Goal: Use online tool/utility: Utilize a website feature to perform a specific function

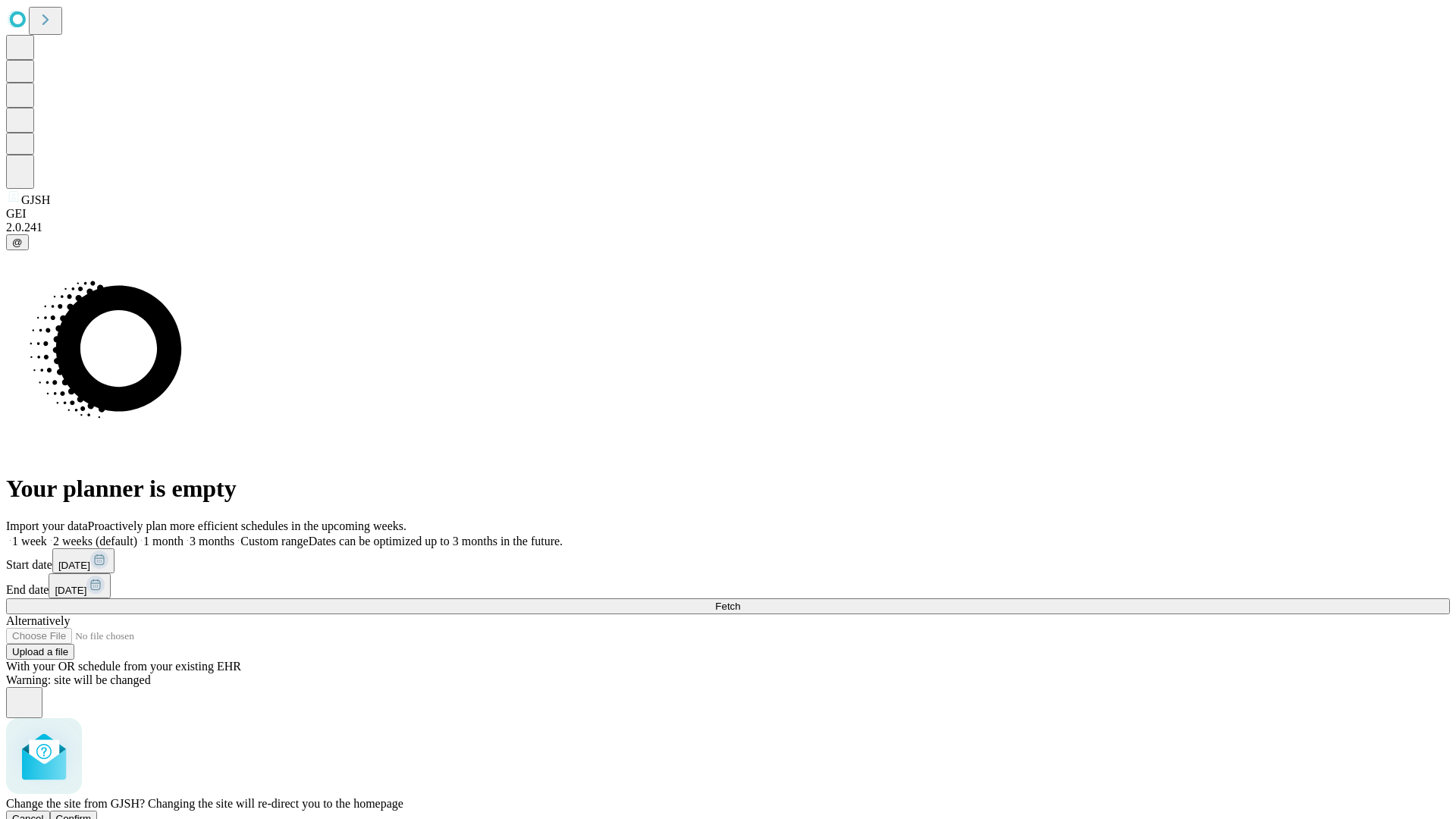
click at [92, 813] on span "Confirm" at bounding box center [73, 818] width 35 height 11
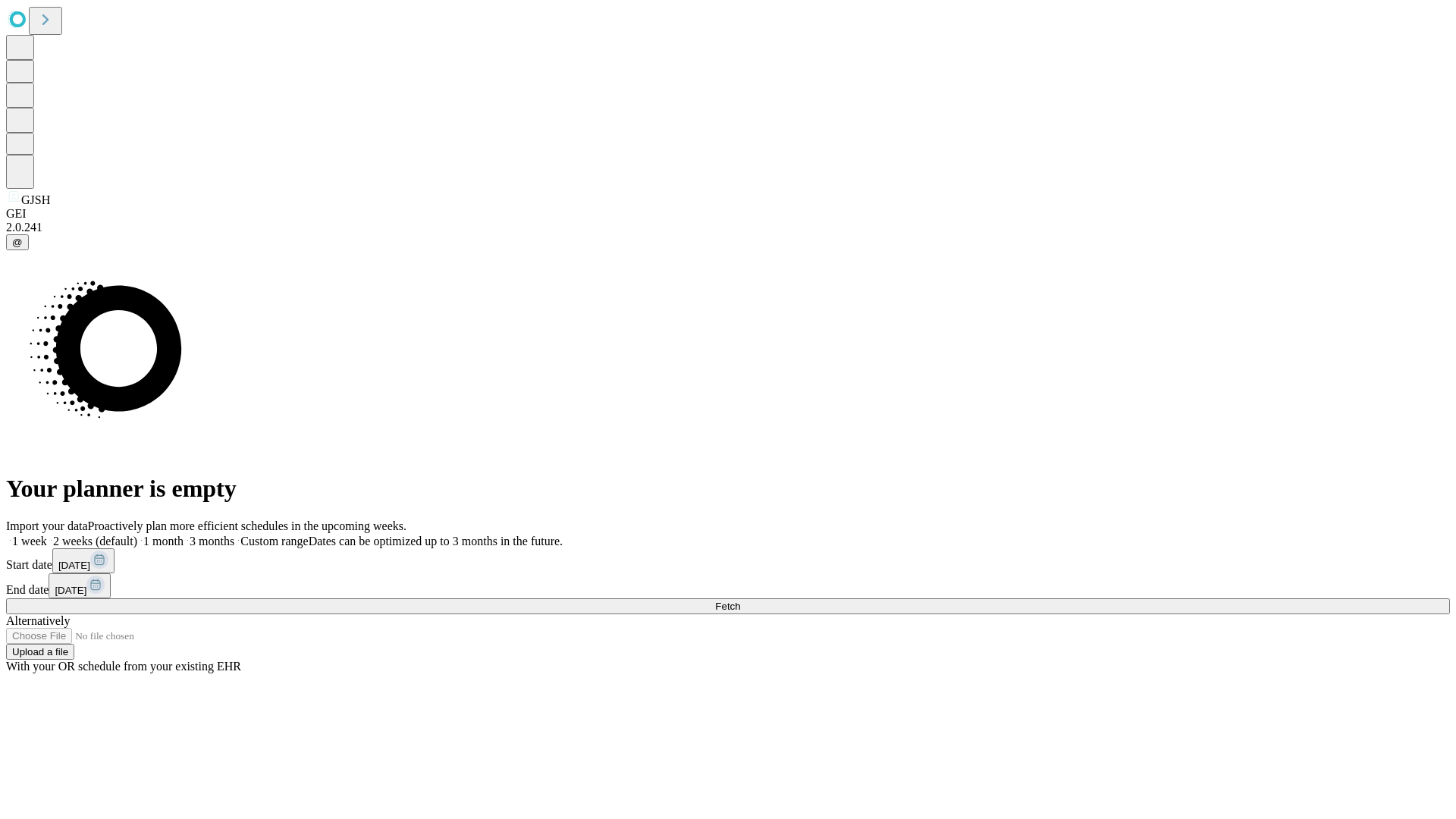
click at [184, 535] on label "1 month" at bounding box center [160, 541] width 46 height 13
click at [740, 601] on span "Fetch" at bounding box center [728, 606] width 25 height 11
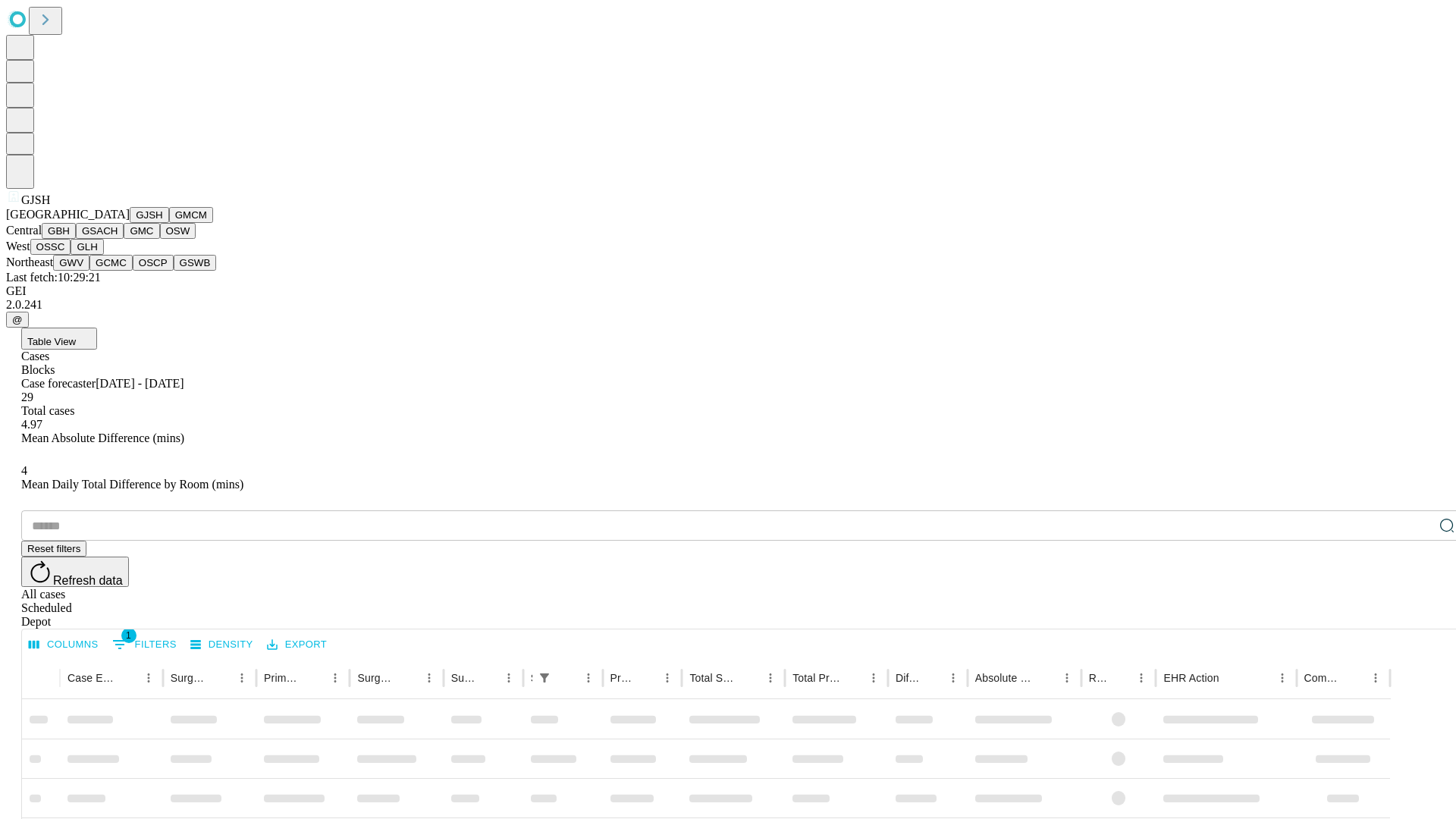
click at [169, 223] on button "GMCM" at bounding box center [191, 215] width 44 height 16
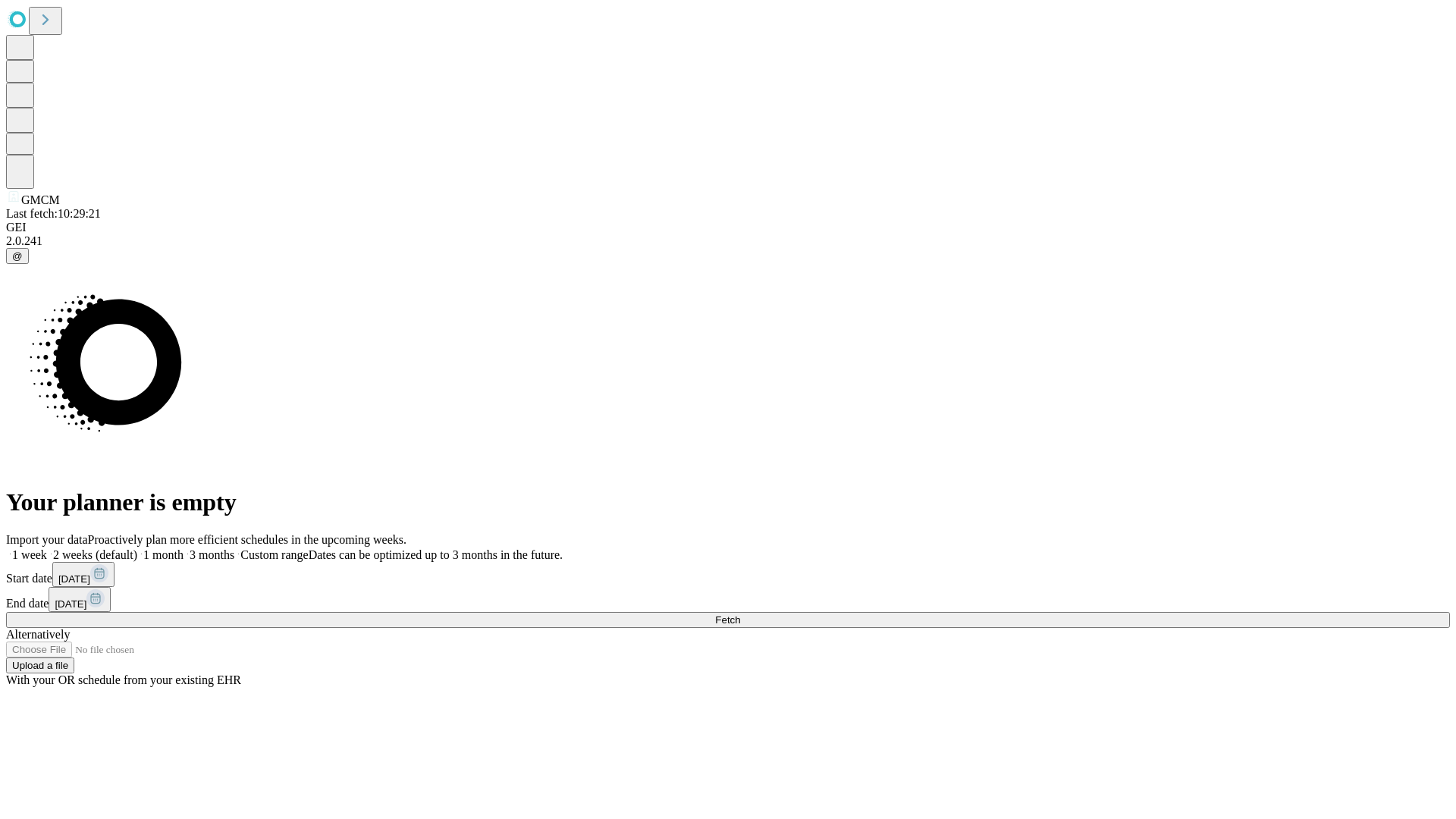
click at [184, 548] on label "1 month" at bounding box center [160, 554] width 46 height 13
click at [740, 614] on span "Fetch" at bounding box center [728, 620] width 25 height 11
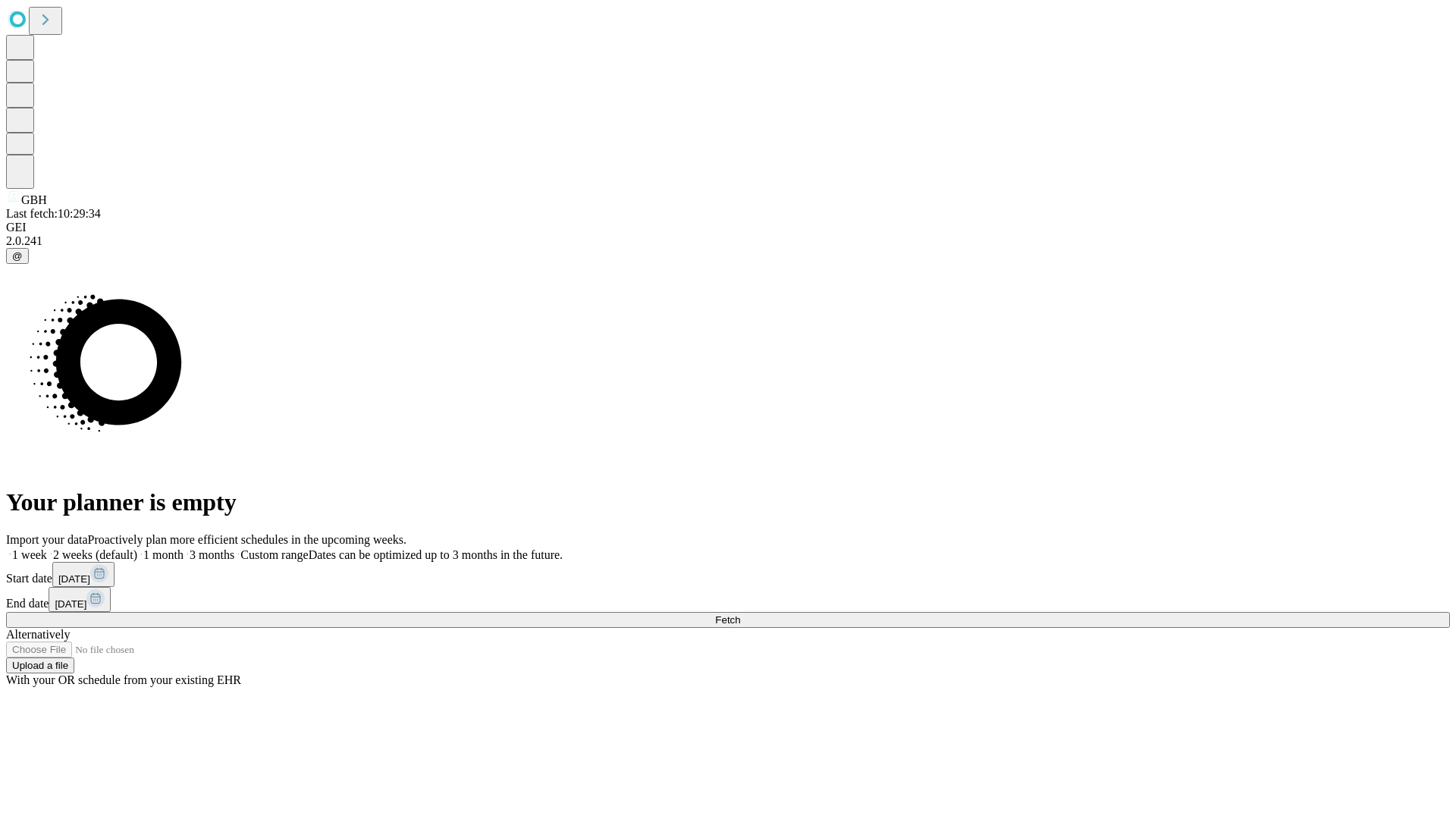
click at [184, 548] on label "1 month" at bounding box center [160, 554] width 46 height 13
click at [740, 614] on span "Fetch" at bounding box center [728, 620] width 25 height 11
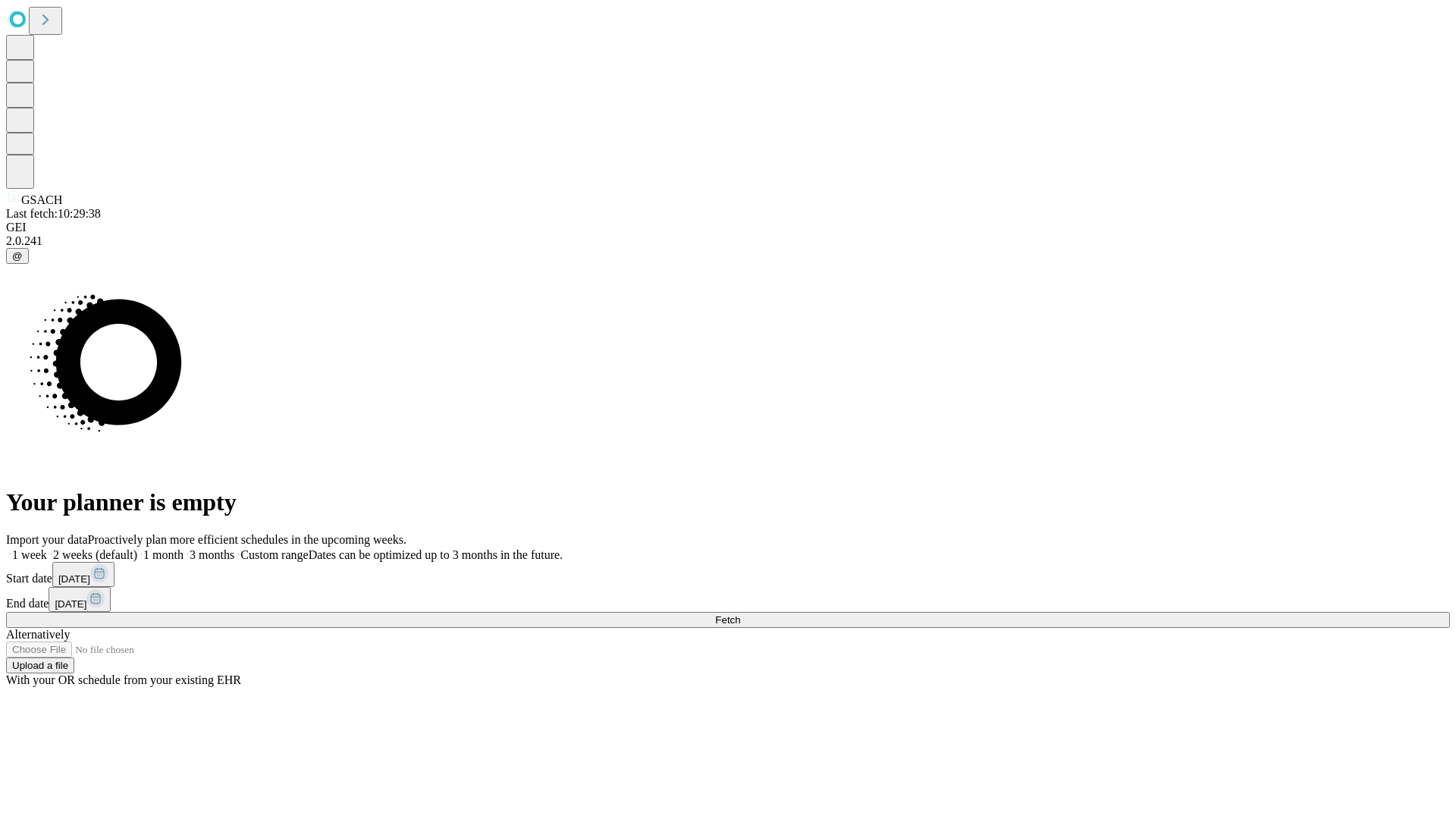
click at [740, 614] on span "Fetch" at bounding box center [728, 620] width 25 height 11
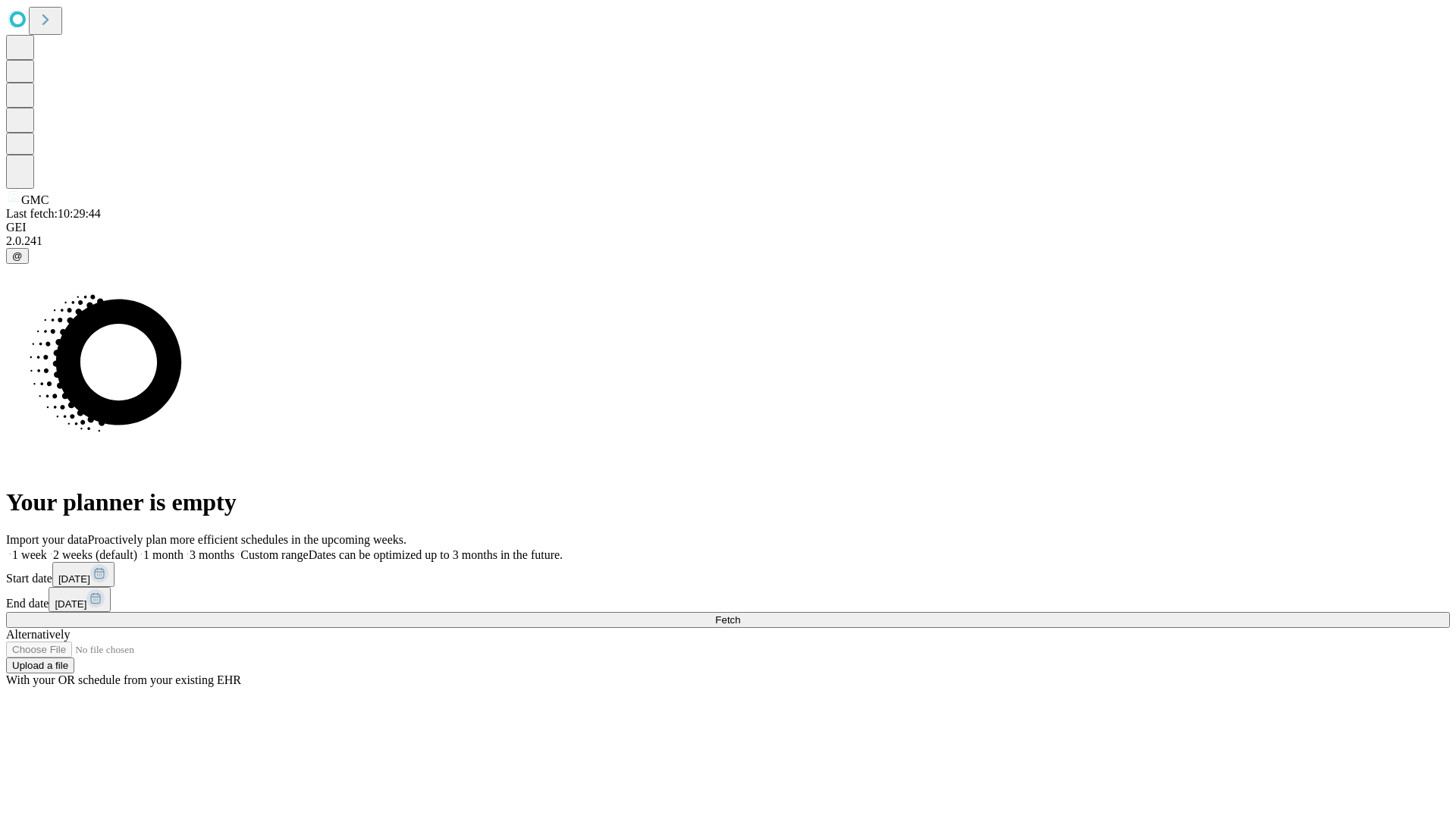
click at [184, 548] on label "1 month" at bounding box center [160, 554] width 46 height 13
click at [740, 614] on span "Fetch" at bounding box center [728, 620] width 25 height 11
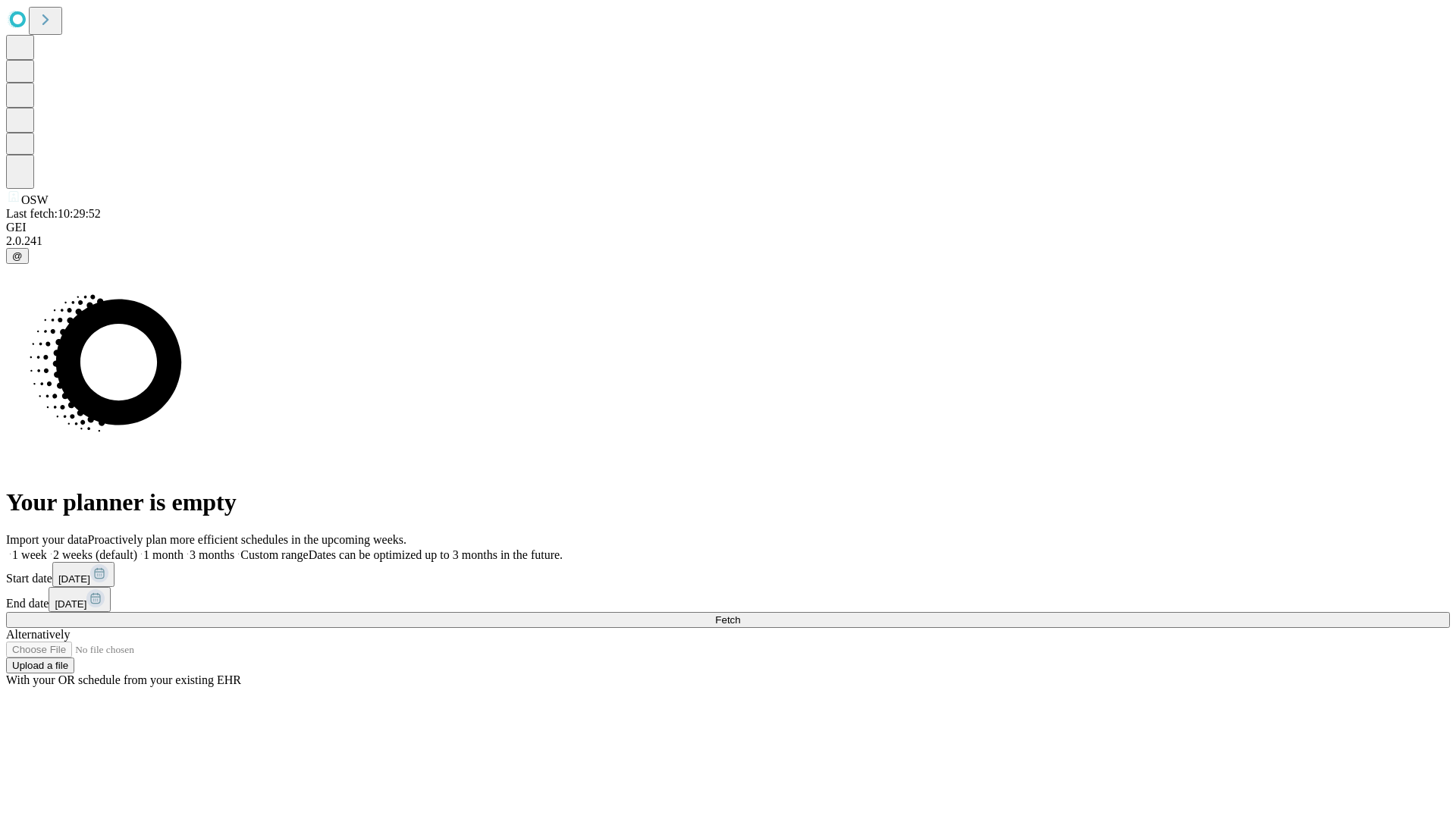
click at [184, 548] on label "1 month" at bounding box center [160, 554] width 46 height 13
click at [740, 614] on span "Fetch" at bounding box center [728, 620] width 25 height 11
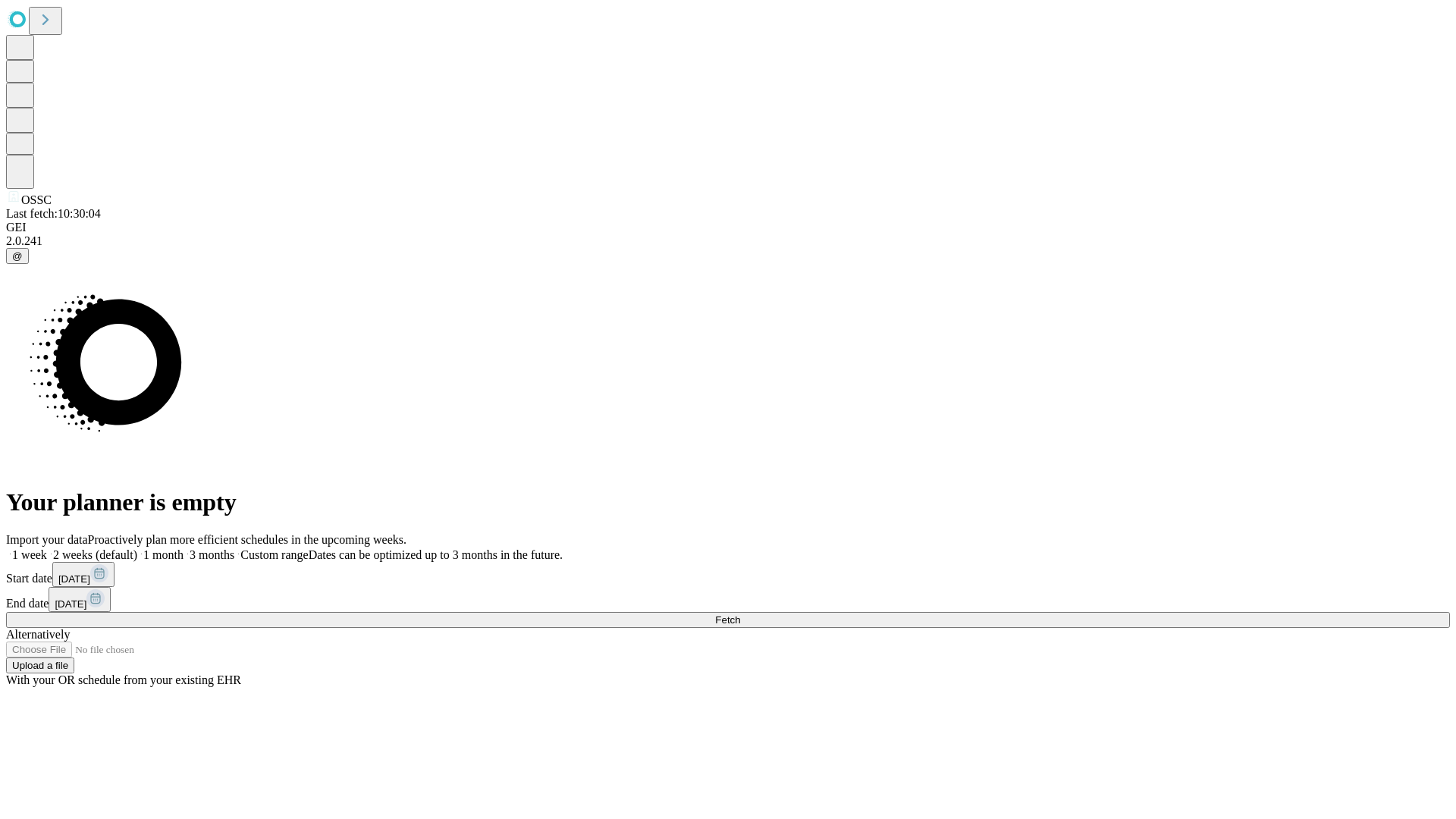
click at [184, 548] on label "1 month" at bounding box center [160, 554] width 46 height 13
click at [740, 614] on span "Fetch" at bounding box center [728, 620] width 25 height 11
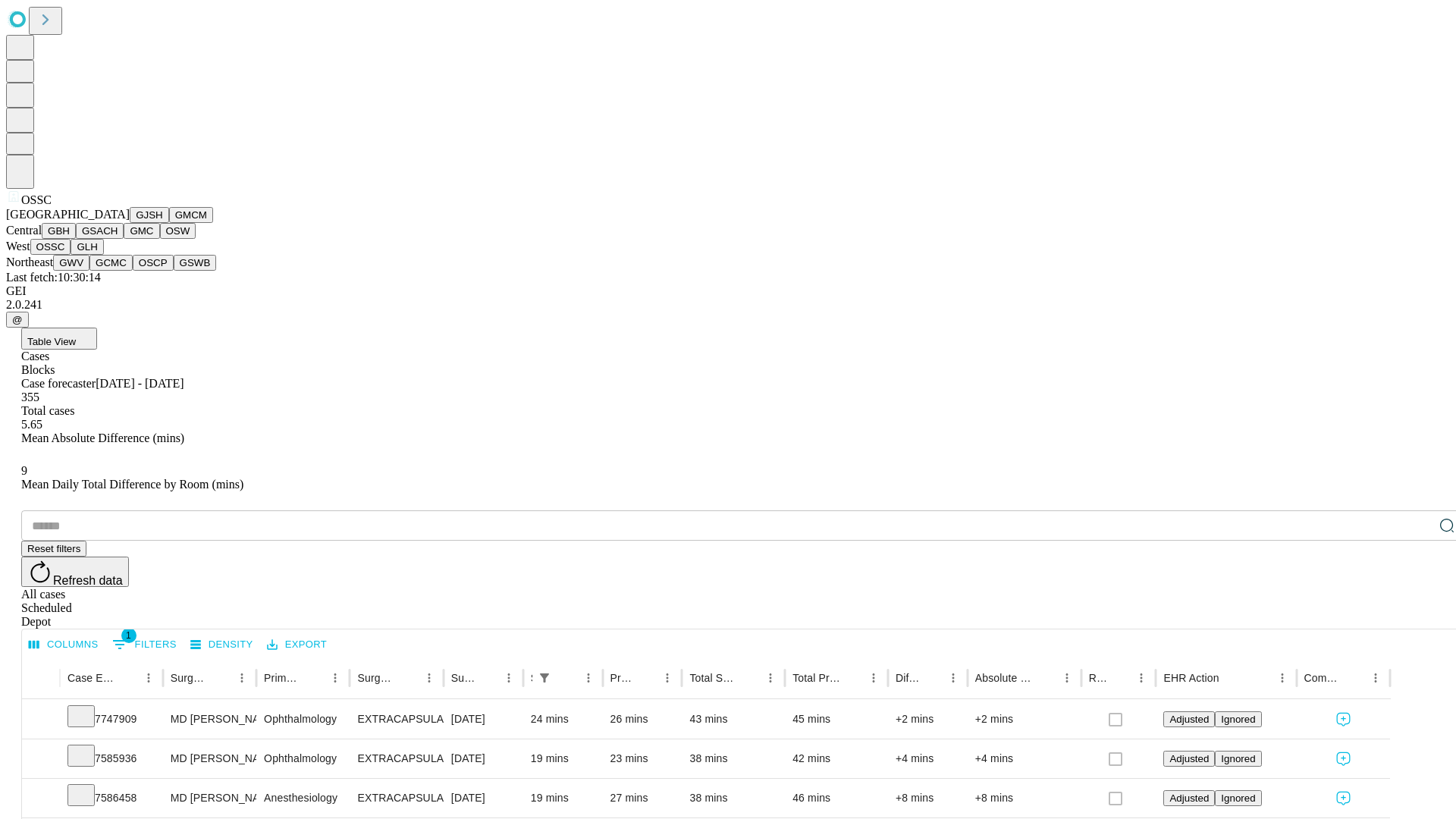
click at [103, 254] on button "GLH" at bounding box center [87, 247] width 33 height 16
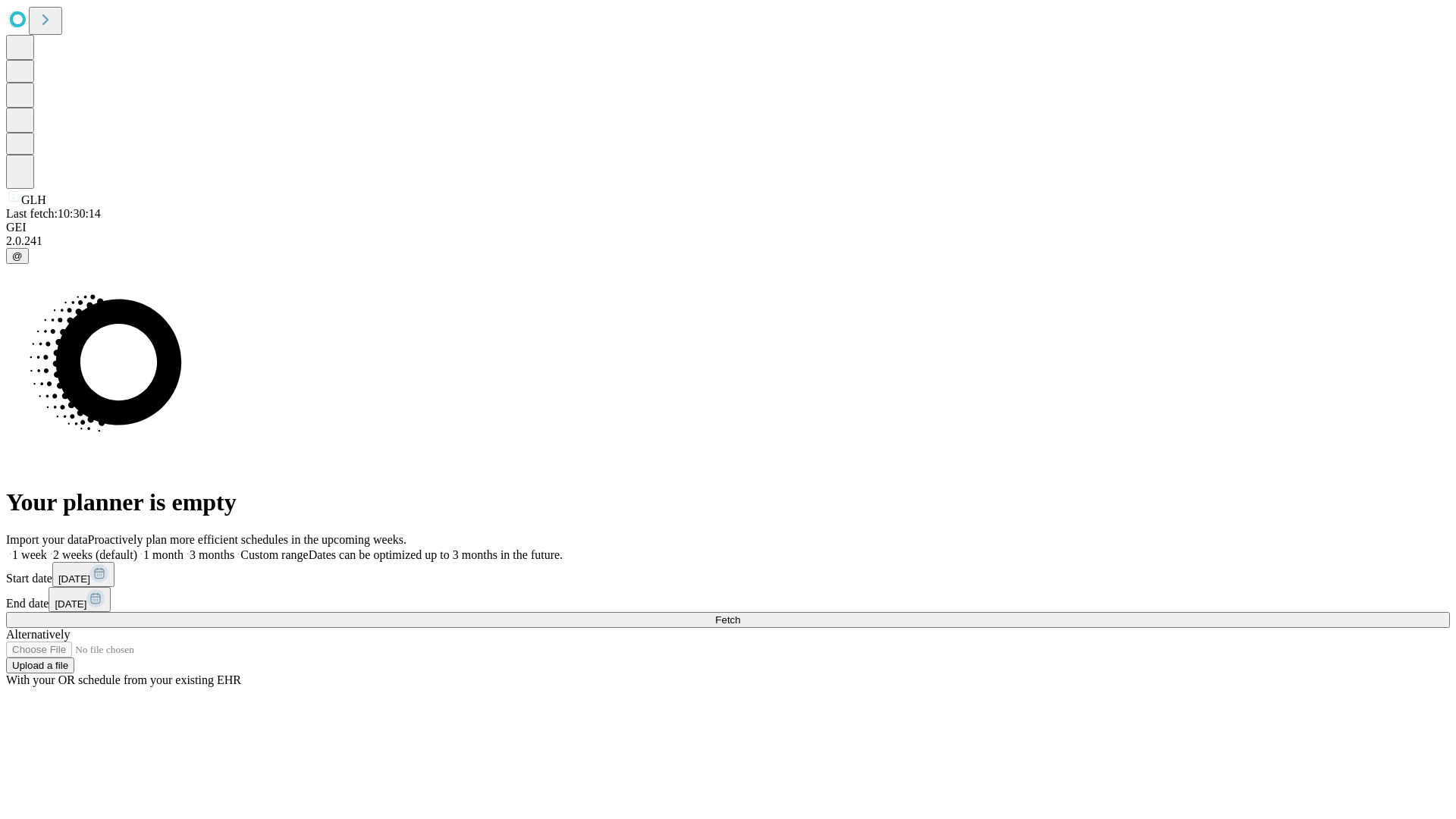
click at [184, 548] on label "1 month" at bounding box center [160, 554] width 46 height 13
click at [740, 614] on span "Fetch" at bounding box center [728, 620] width 25 height 11
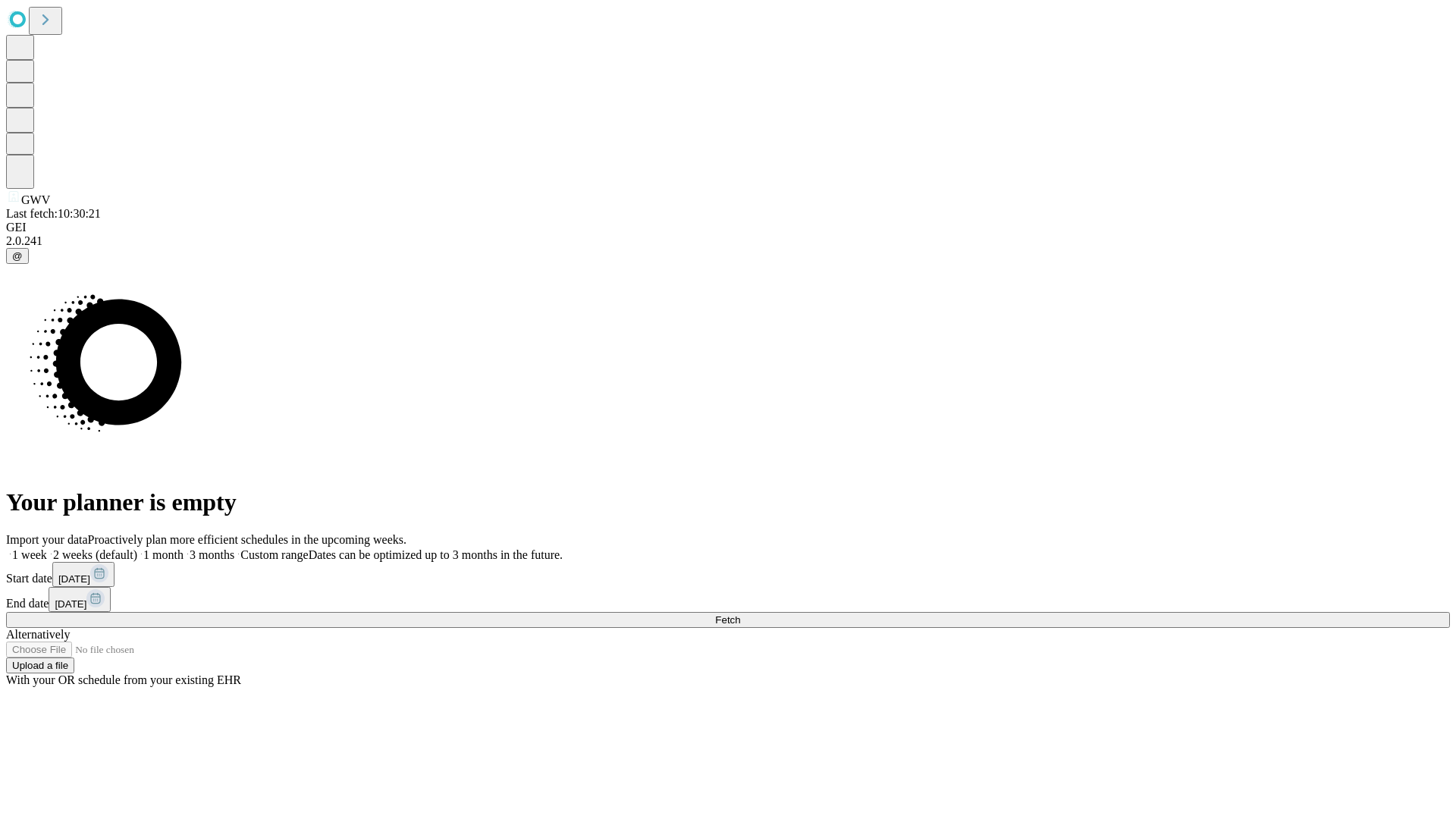
click at [184, 548] on label "1 month" at bounding box center [160, 554] width 46 height 13
click at [740, 614] on span "Fetch" at bounding box center [728, 620] width 25 height 11
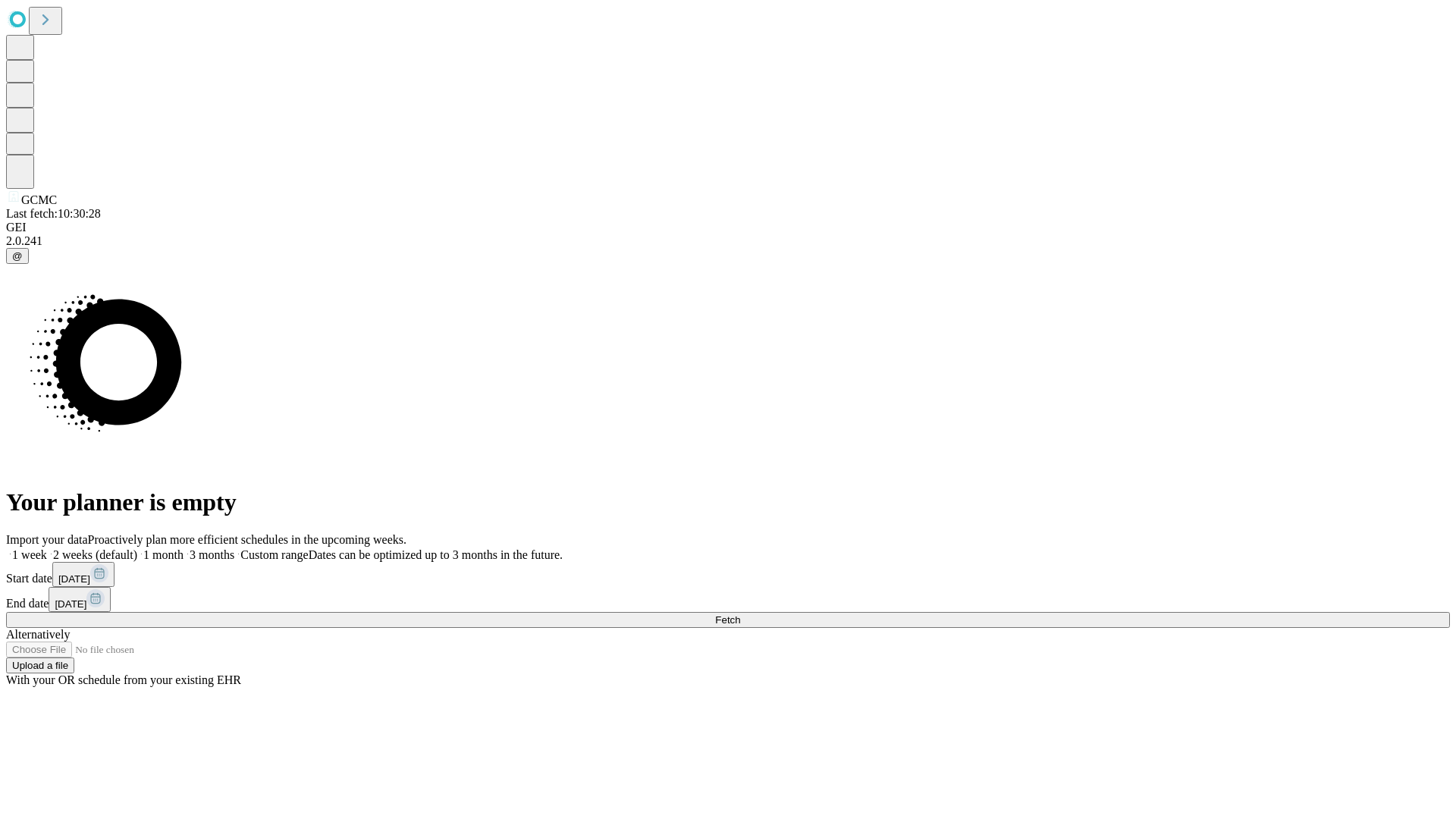
click at [184, 548] on label "1 month" at bounding box center [160, 554] width 46 height 13
click at [740, 614] on span "Fetch" at bounding box center [728, 620] width 25 height 11
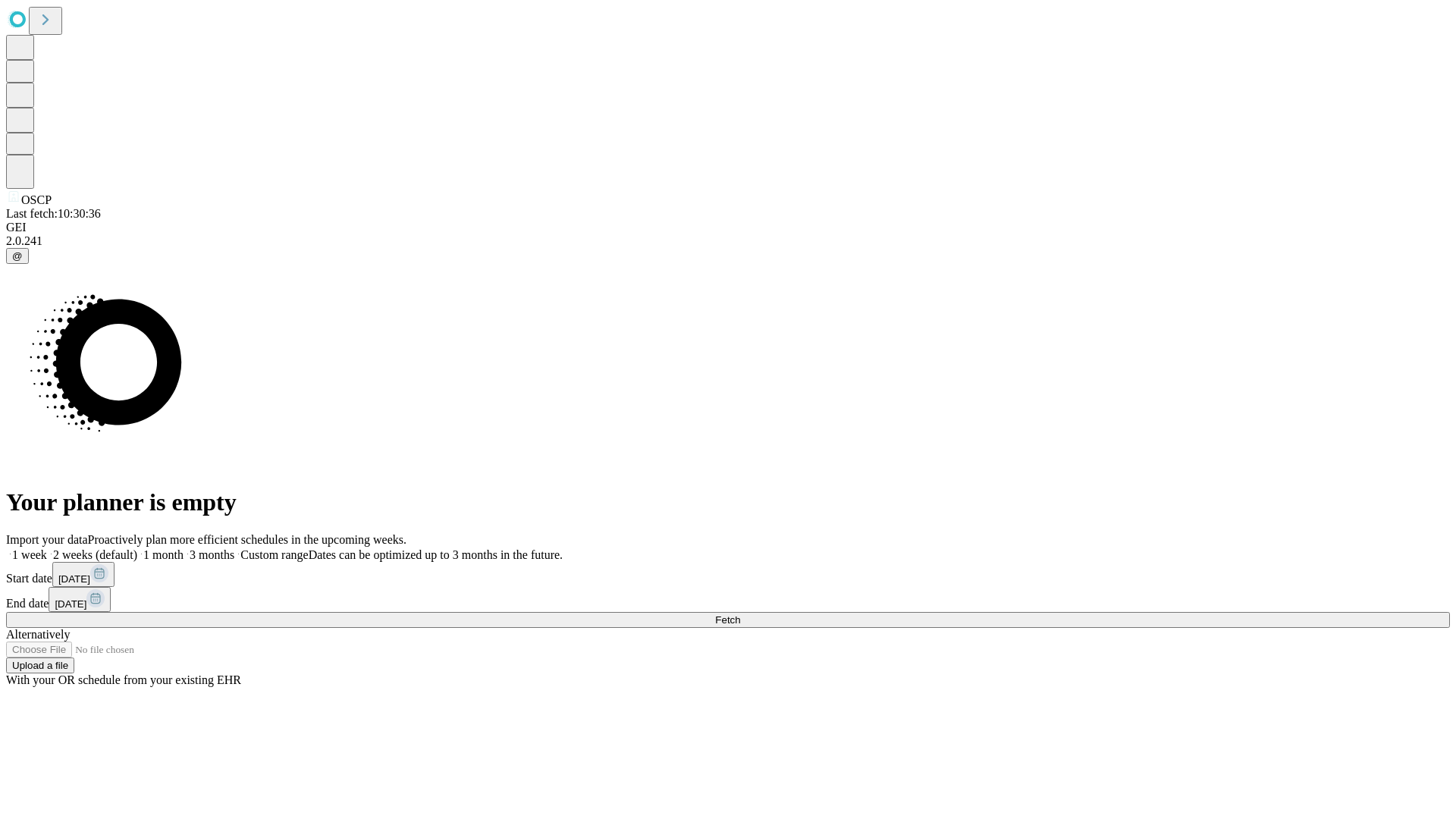
click at [740, 614] on span "Fetch" at bounding box center [728, 620] width 25 height 11
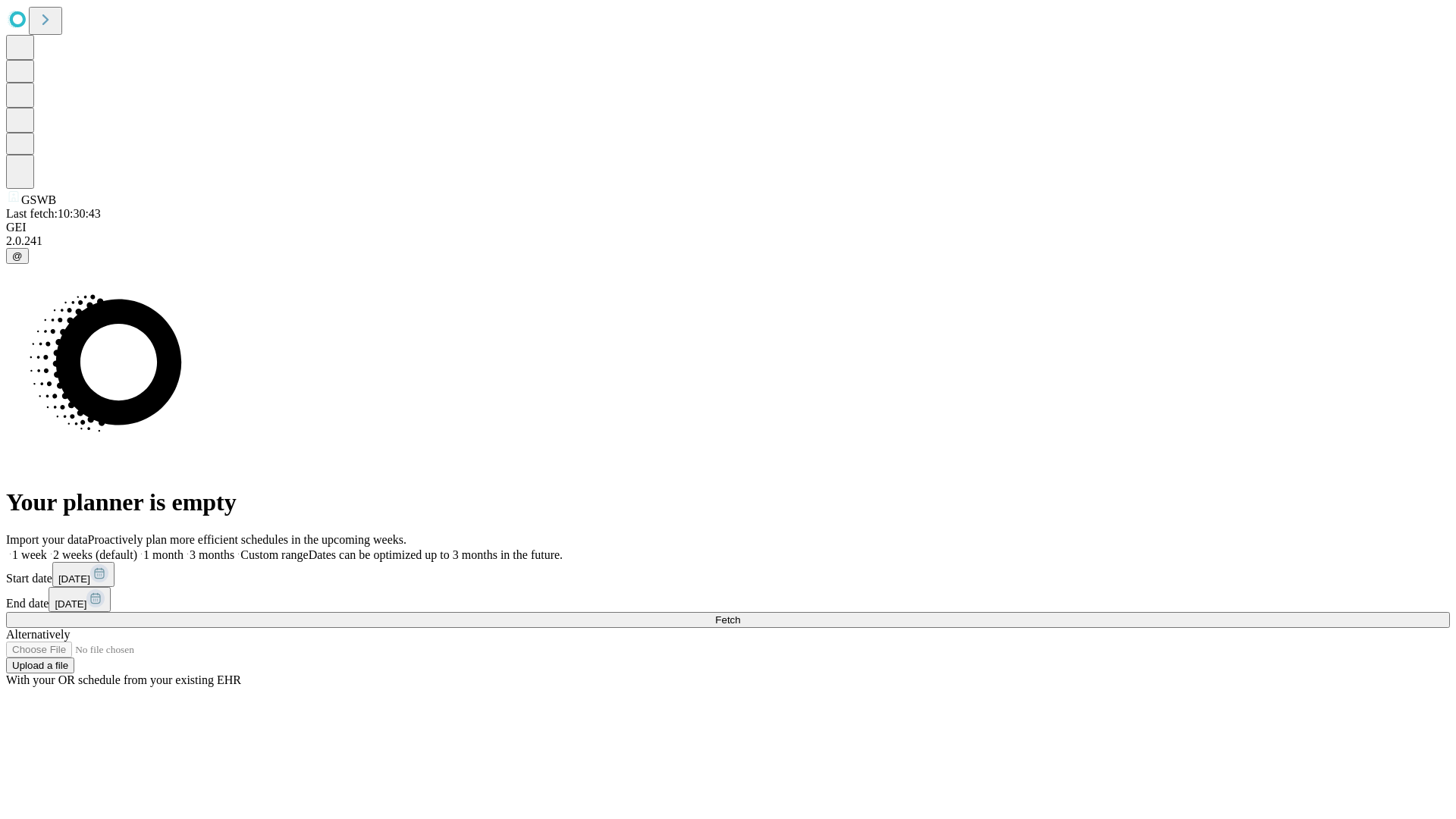
click at [184, 548] on label "1 month" at bounding box center [160, 554] width 46 height 13
click at [740, 614] on span "Fetch" at bounding box center [728, 620] width 25 height 11
